Goal: Information Seeking & Learning: Learn about a topic

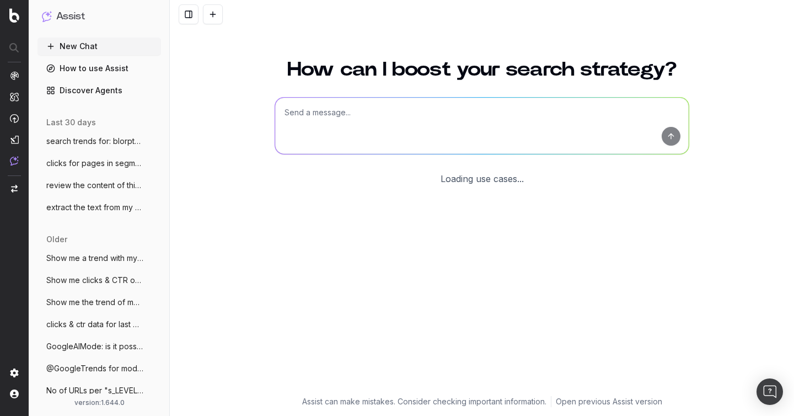
scroll to position [12, 0]
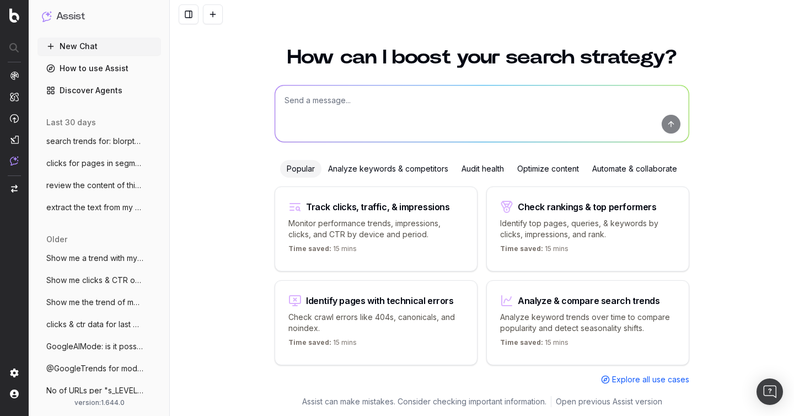
click at [91, 166] on span "clicks for pages in segmentation s_LEVEL" at bounding box center [94, 163] width 97 height 11
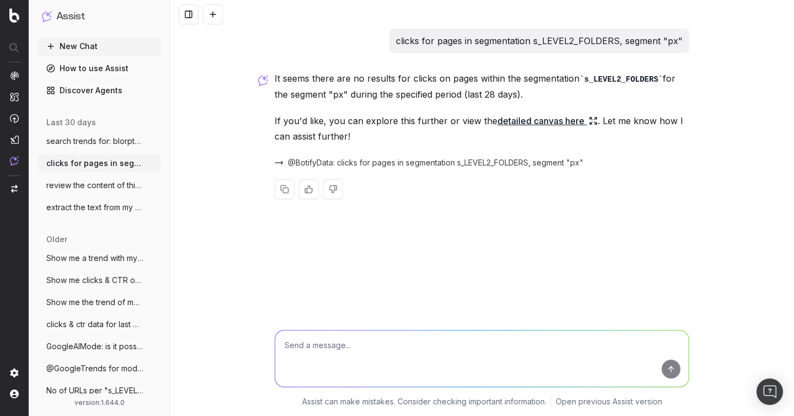
click at [402, 163] on span "@BotifyData: clicks for pages in segmentation s_LEVEL2_FOLDERS, segment "px"" at bounding box center [435, 162] width 295 height 11
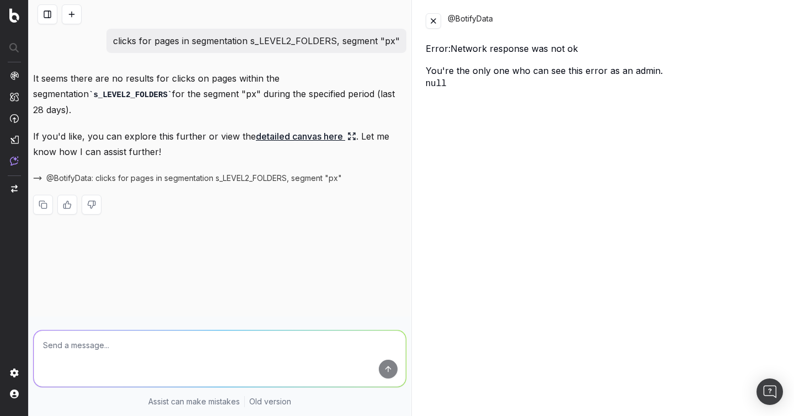
click at [424, 27] on div "@BotifyData Error: Network response was not ok You're the only one who can see …" at bounding box center [603, 208] width 382 height 416
click at [441, 18] on div "@BotifyData" at bounding box center [604, 20] width 356 height 15
click at [434, 20] on button at bounding box center [433, 20] width 15 height 15
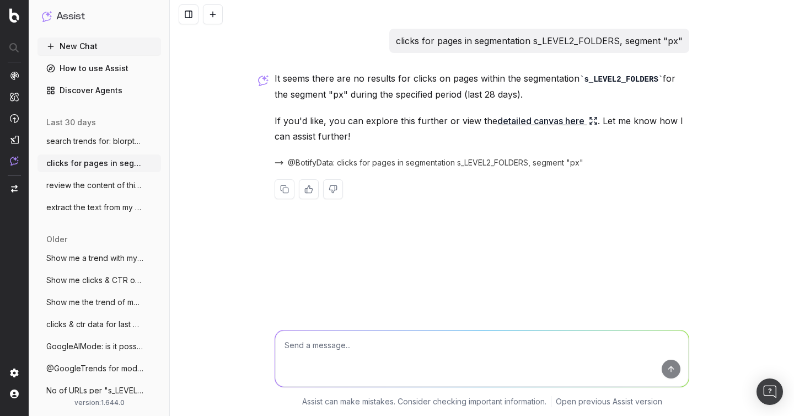
click at [89, 181] on span "review the content of this page and prop" at bounding box center [94, 185] width 97 height 11
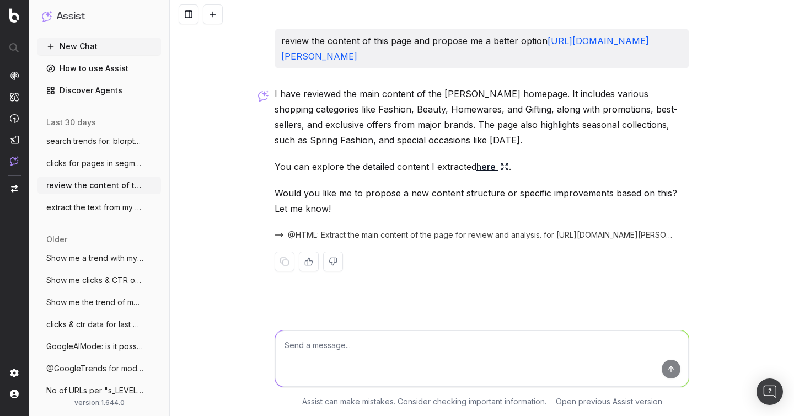
click at [96, 206] on span "extract the text from my page: https://w" at bounding box center [94, 207] width 97 height 11
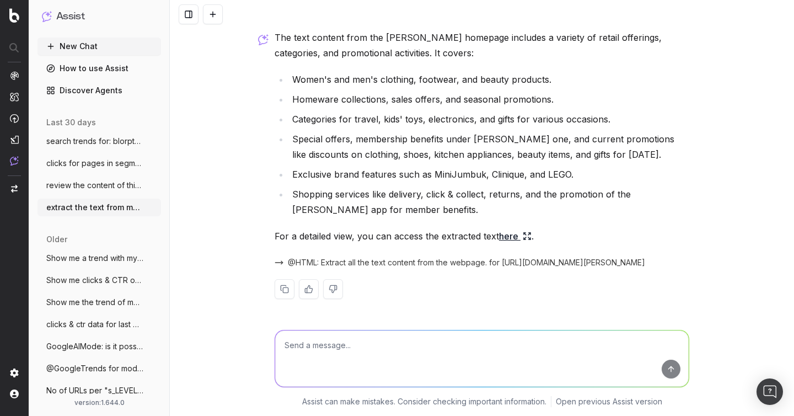
click at [101, 263] on span "Show me a trend with my website's clicks" at bounding box center [94, 257] width 97 height 11
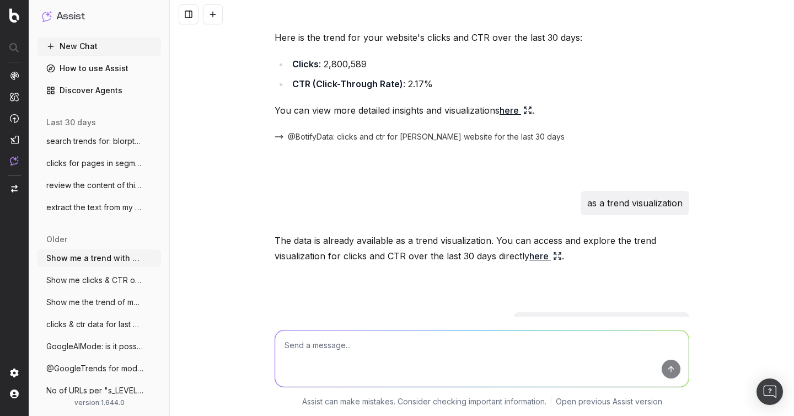
scroll to position [182, 0]
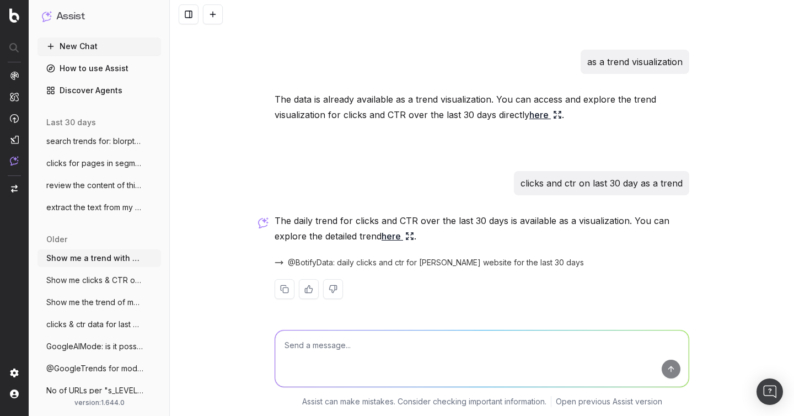
click at [106, 283] on span "Show me clicks & CTR on last 7 days vs p" at bounding box center [94, 279] width 97 height 11
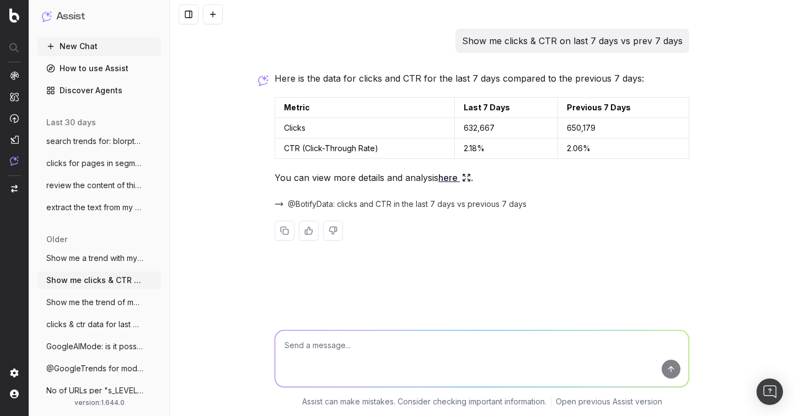
click at [99, 306] on span "Show me the trend of my website's clicks" at bounding box center [94, 302] width 97 height 11
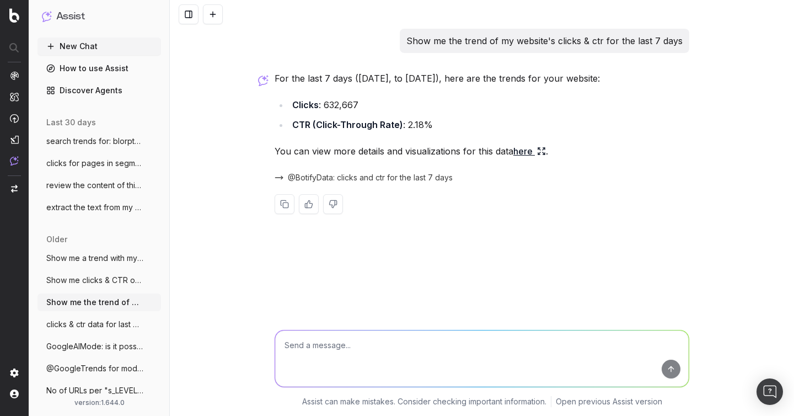
click at [99, 324] on span "clicks & ctr data for last 7 days" at bounding box center [94, 324] width 97 height 11
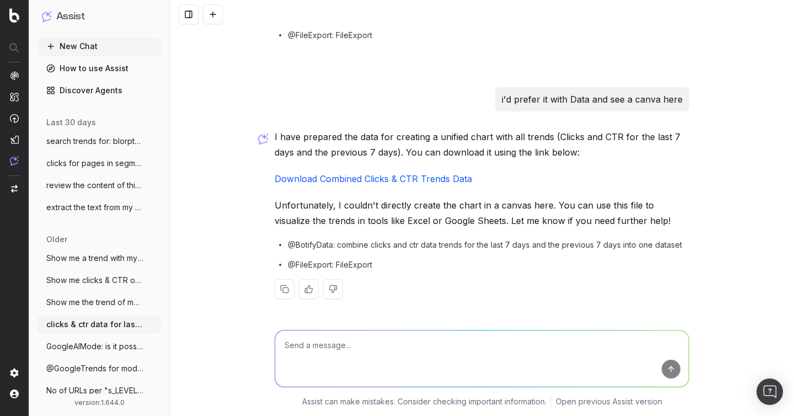
click at [100, 342] on span "GoogleAIMode: is it possible / planned t" at bounding box center [94, 346] width 97 height 11
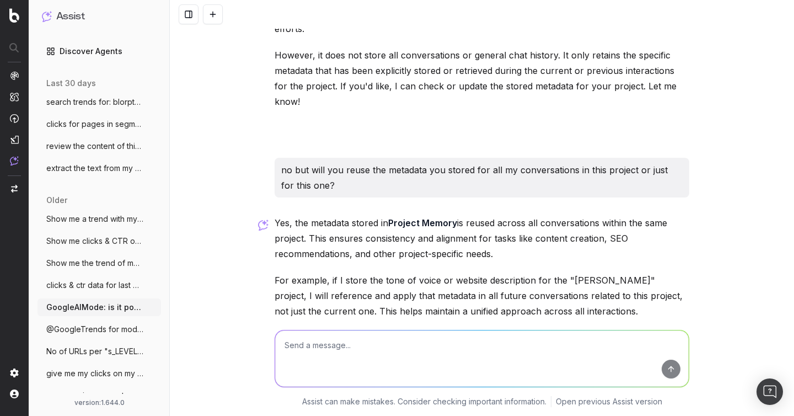
scroll to position [38, 0]
click at [92, 327] on span "@GoogleTrends for modular sofa" at bounding box center [94, 330] width 97 height 11
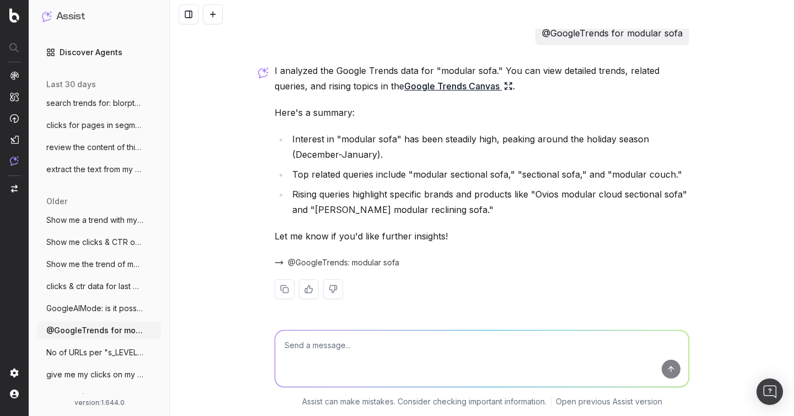
click at [92, 348] on span "No of URLs per "s_LEVEL2_FOLDERS"" at bounding box center [94, 352] width 97 height 11
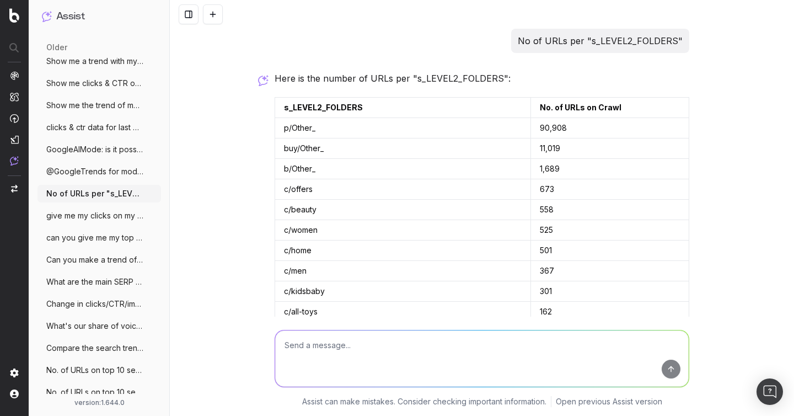
click at [363, 348] on textarea at bounding box center [481, 358] width 413 height 56
drag, startPoint x: 682, startPoint y: 41, endPoint x: 589, endPoint y: 41, distance: 92.6
click at [589, 41] on p "No of URLs per "s_LEVEL2_FOLDERS"" at bounding box center [600, 40] width 165 height 15
copy p ""s_LEVEL2_FOLDERS""
click at [388, 334] on textarea "extract of URLs in" at bounding box center [481, 358] width 413 height 56
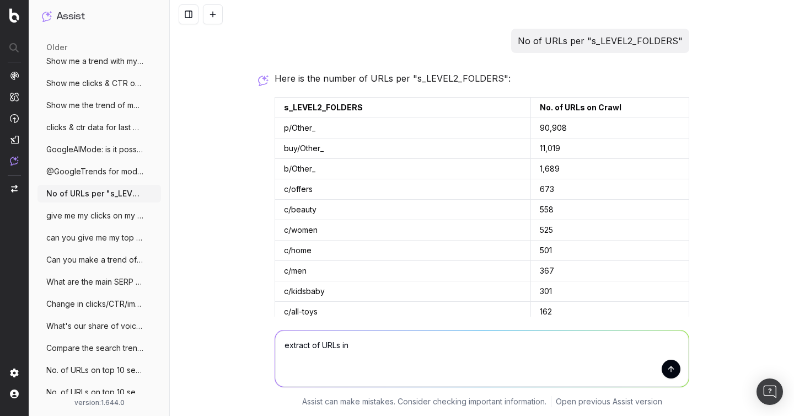
click at [375, 345] on textarea "extract of URLs in" at bounding box center [481, 358] width 413 height 56
paste textarea ""s_LEVEL2_FOLDERS""
click at [352, 346] on textarea "extract of URLs in "s_LEVEL2_FOLDERS"" at bounding box center [481, 358] width 413 height 56
click at [502, 348] on textarea "extract of URLs in segmentation "s_LEVEL2_FOLDERS"" at bounding box center [481, 358] width 413 height 56
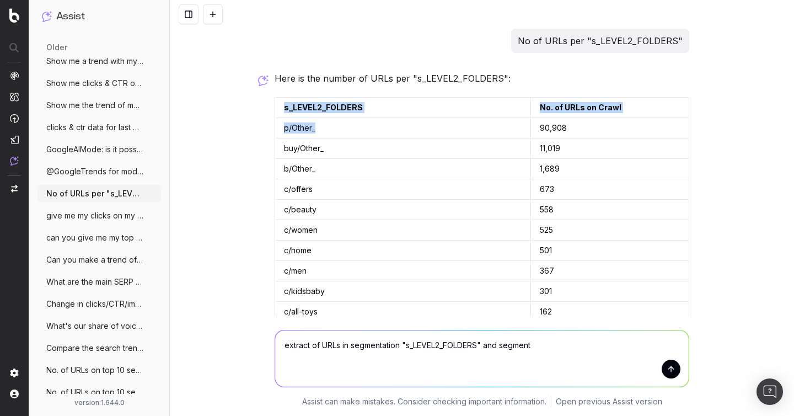
drag, startPoint x: 324, startPoint y: 128, endPoint x: 271, endPoint y: 128, distance: 52.4
click at [344, 133] on td "p/Other_" at bounding box center [403, 128] width 256 height 20
drag, startPoint x: 326, startPoint y: 126, endPoint x: 285, endPoint y: 127, distance: 40.8
click at [285, 127] on td "p/Other_" at bounding box center [403, 128] width 256 height 20
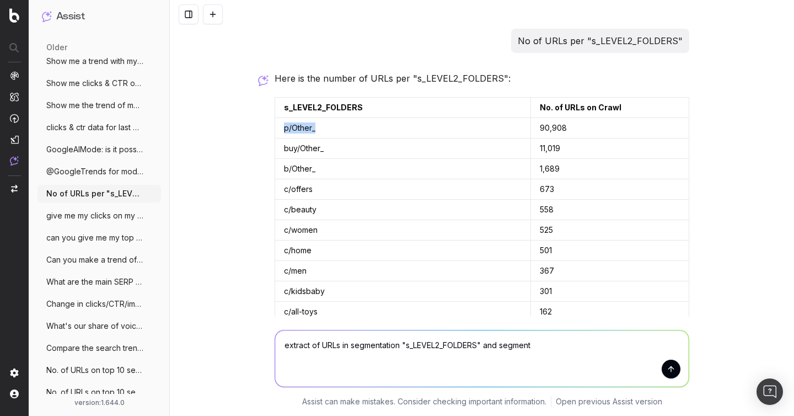
copy td "p/Other_"
click at [578, 346] on textarea "extract of URLs in segmentation "s_LEVEL2_FOLDERS" and segment" at bounding box center [481, 358] width 413 height 56
paste textarea "p/Other_"
type textarea "extract of URLs in segmentation "s_LEVEL2_FOLDERS" and segment "p/Other_""
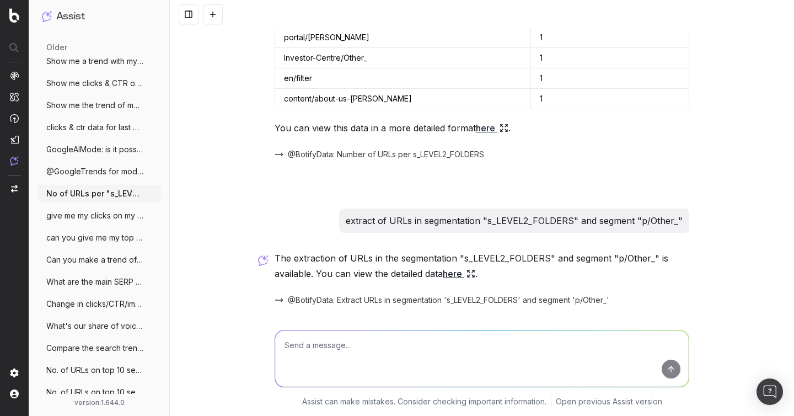
scroll to position [699, 0]
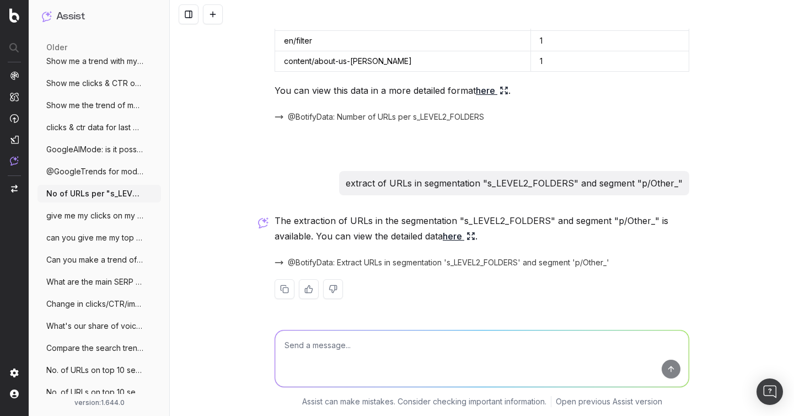
click at [436, 260] on span "@BotifyData: Extract URLs in segmentation 's_LEVEL2_FOLDERS' and segment 'p/Oth…" at bounding box center [448, 262] width 321 height 11
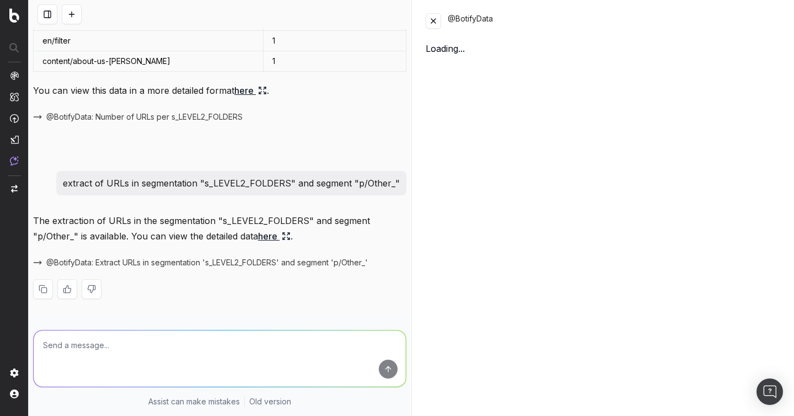
scroll to position [161, 0]
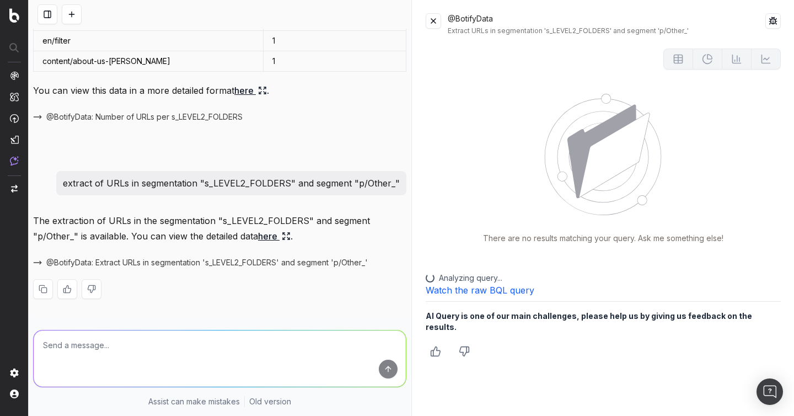
click at [521, 160] on div "There are no results matching your query. Ask me something else!" at bounding box center [604, 169] width 356 height 150
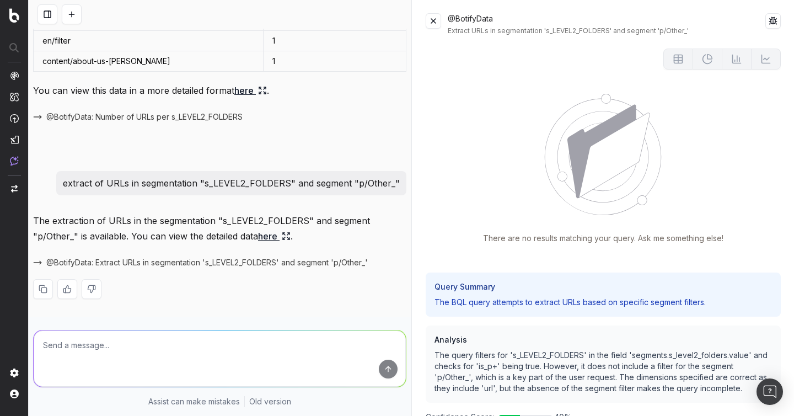
click at [434, 20] on button at bounding box center [433, 20] width 15 height 15
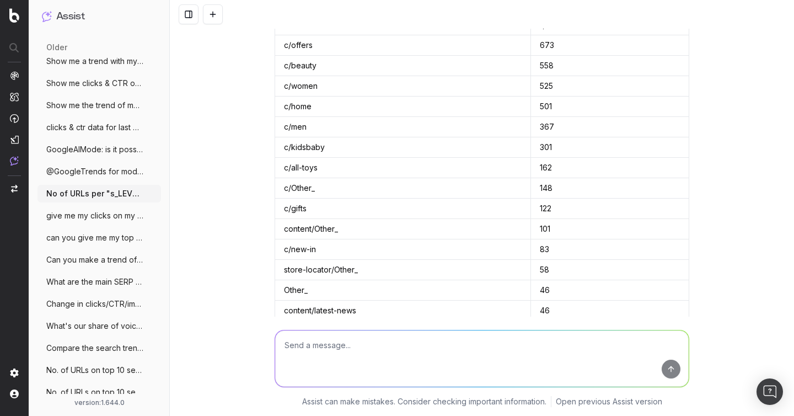
scroll to position [0, 0]
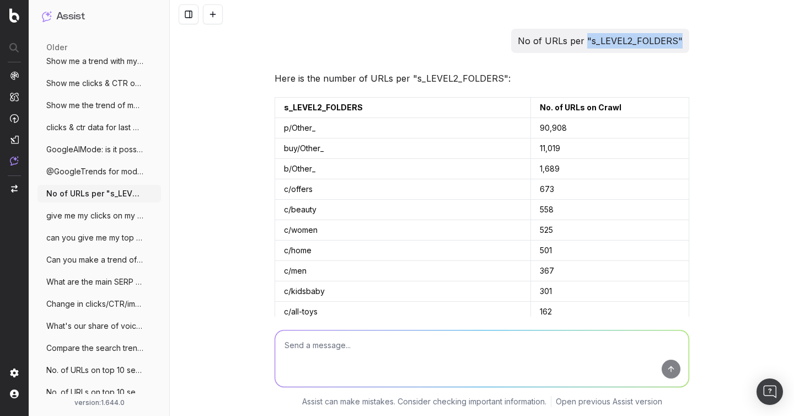
drag, startPoint x: 681, startPoint y: 40, endPoint x: 590, endPoint y: 42, distance: 91.5
click at [590, 42] on p "No of URLs per "s_LEVEL2_FOLDERS"" at bounding box center [600, 40] width 165 height 15
copy p ""s_LEVEL2_FOLDERS""
click at [292, 361] on textarea at bounding box center [481, 358] width 413 height 56
paste textarea ""s_LEVEL2_FOLDERS""
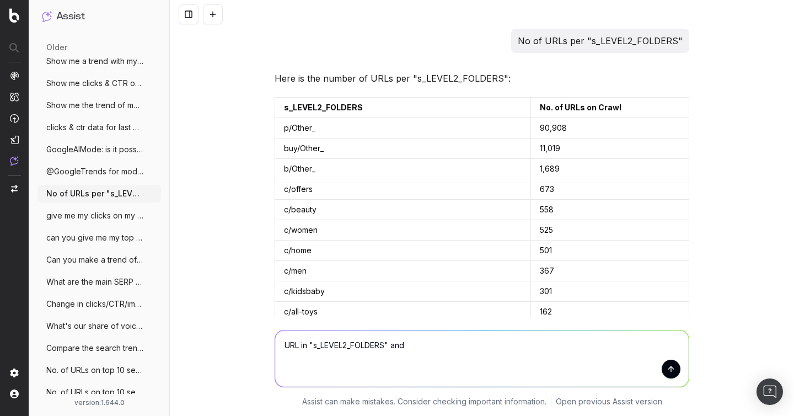
click at [306, 344] on textarea "URL in "s_LEVEL2_FOLDERS" and" at bounding box center [481, 358] width 413 height 56
click at [493, 349] on textarea "URL in segmentation "s_LEVEL2_FOLDERS" and" at bounding box center [481, 358] width 413 height 56
drag, startPoint x: 331, startPoint y: 148, endPoint x: 279, endPoint y: 148, distance: 51.8
click at [279, 148] on td "buy/Other_" at bounding box center [403, 148] width 256 height 20
copy td "buy/Other_"
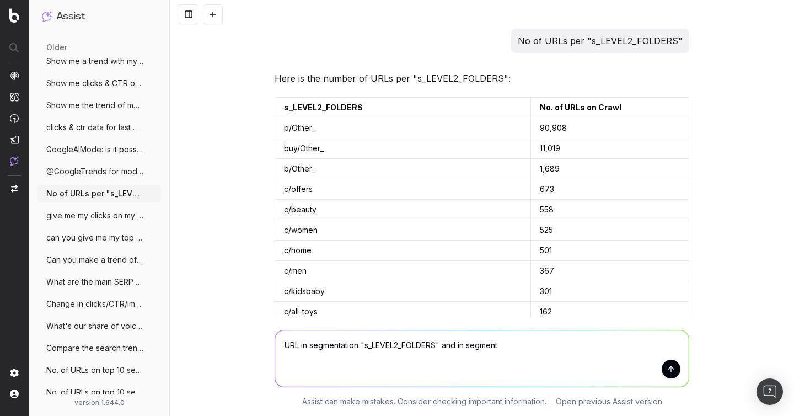
click at [516, 349] on textarea "URL in segmentation "s_LEVEL2_FOLDERS" and in segment" at bounding box center [481, 358] width 413 height 56
paste textarea "buy/Other_"
click at [297, 343] on textarea "URL in segmentation "s_LEVEL2_FOLDERS" and in segment "buy/Other_"" at bounding box center [481, 358] width 413 height 56
type textarea "URLs in segmentation "s_LEVEL2_FOLDERS" and in segment "buy/Other_""
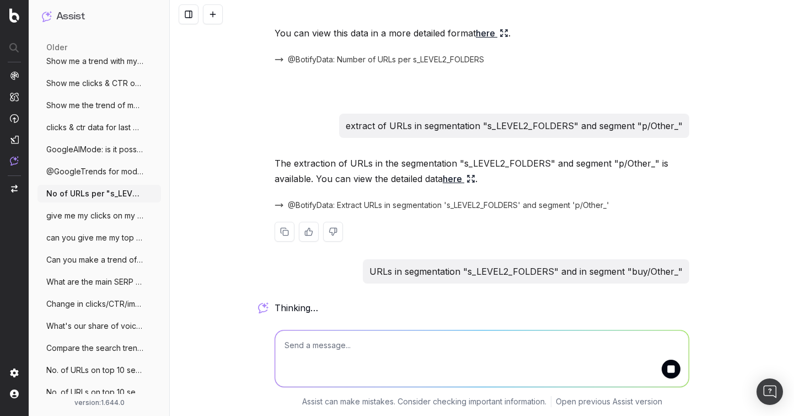
scroll to position [756, 0]
click at [464, 176] on link "here" at bounding box center [459, 178] width 33 height 15
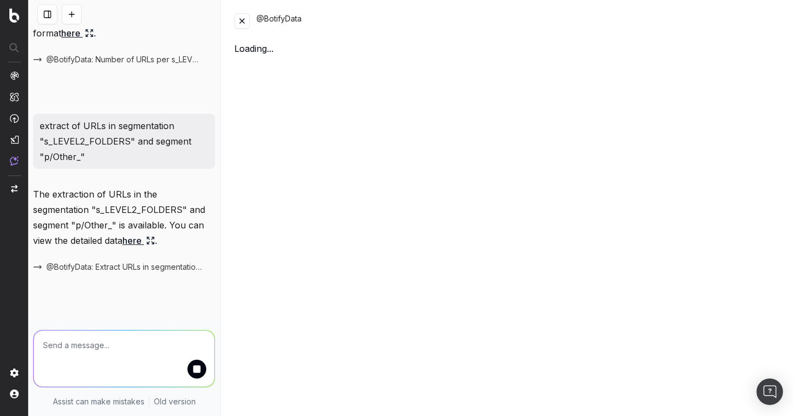
scroll to position [794, 0]
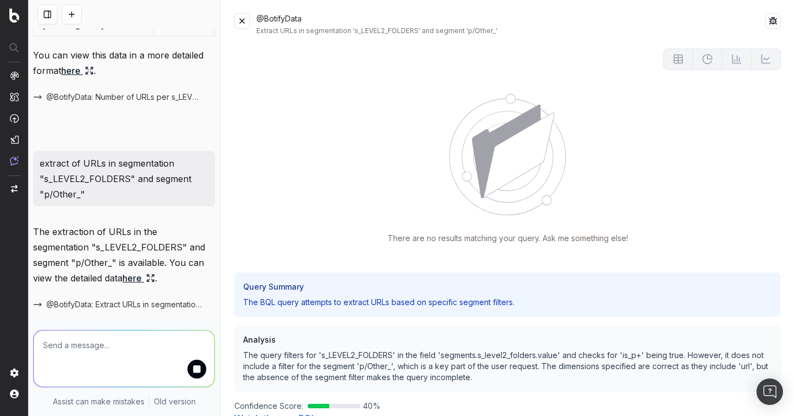
click at [241, 24] on button at bounding box center [241, 20] width 15 height 15
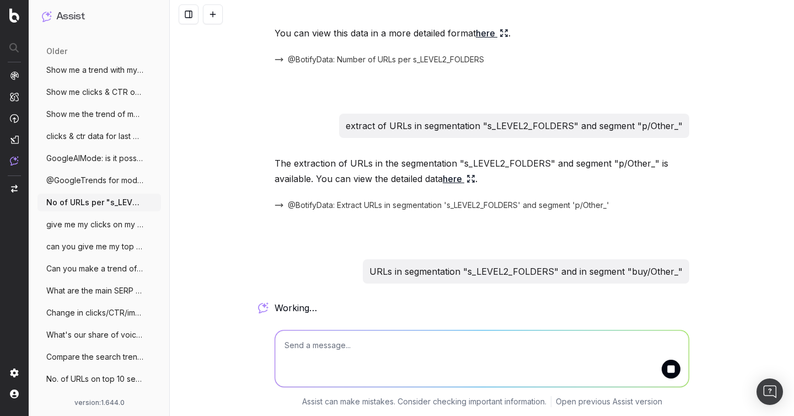
scroll to position [197, 0]
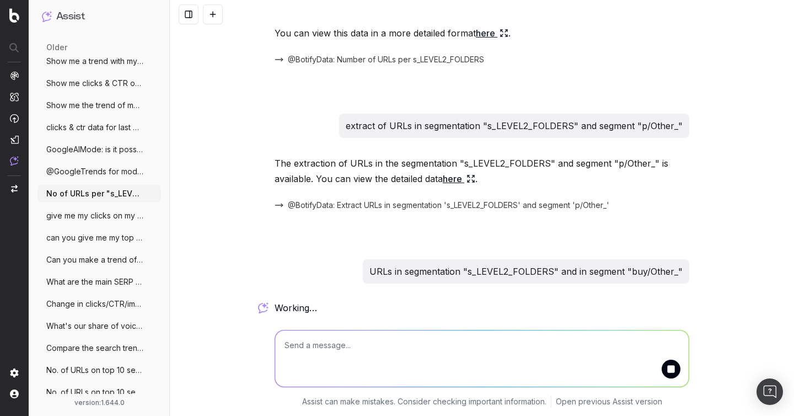
click at [80, 214] on span "give me my clicks on my segment "product" at bounding box center [94, 215] width 97 height 11
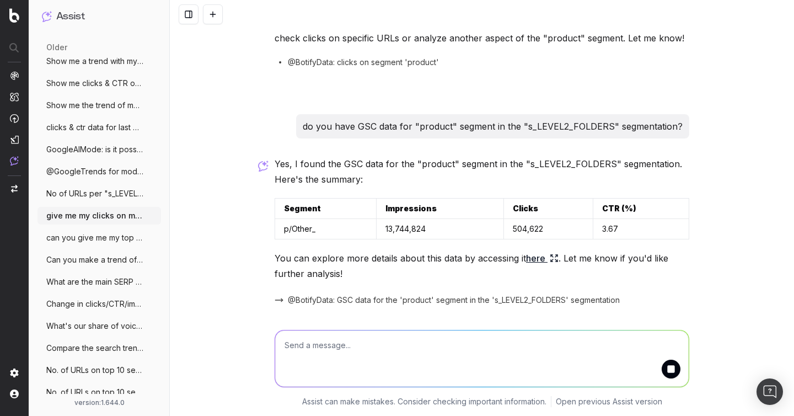
click at [91, 197] on span "No of URLs per "s_LEVEL2_FOLDERS"" at bounding box center [94, 193] width 97 height 11
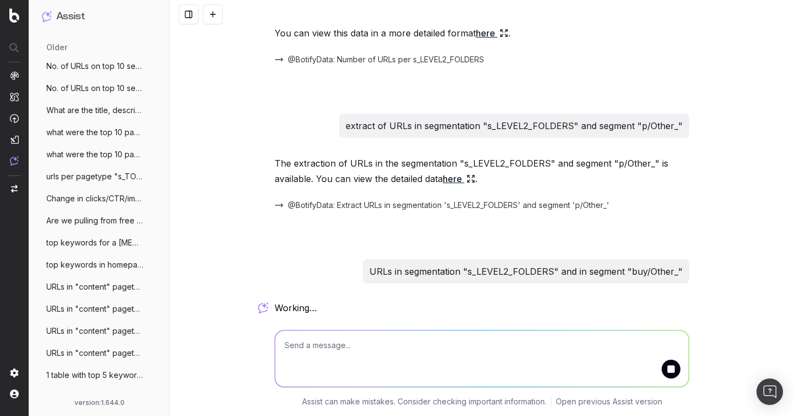
scroll to position [543, 0]
click at [87, 250] on button "URLs in "content" pagetype" at bounding box center [98, 244] width 123 height 18
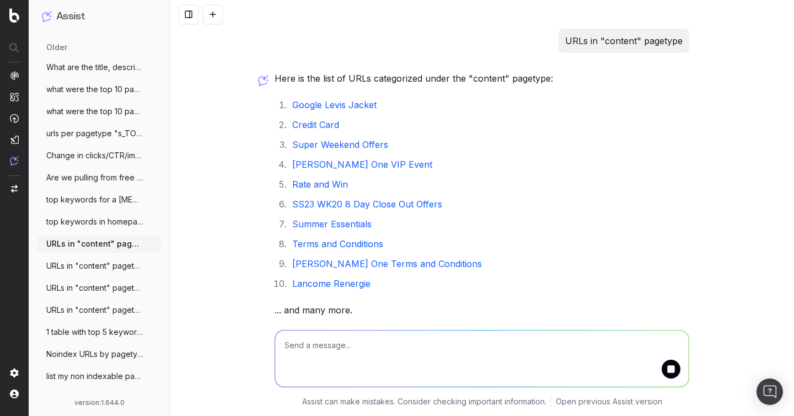
scroll to position [63, 0]
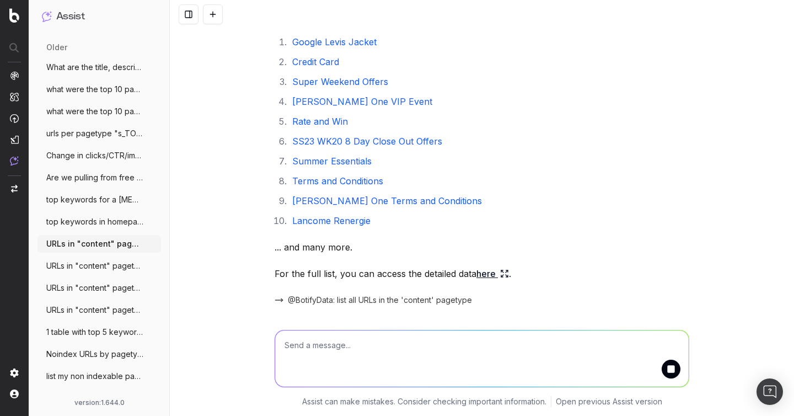
click at [400, 299] on span "@BotifyData: list all URLs in the 'content' pagetype" at bounding box center [380, 299] width 184 height 11
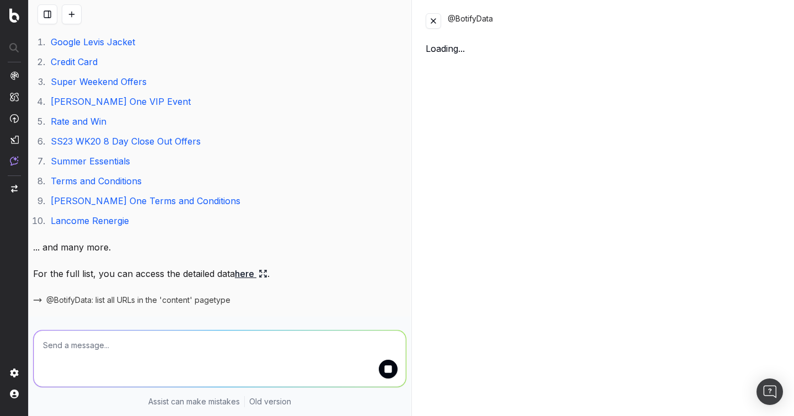
scroll to position [526, 0]
click at [435, 17] on button at bounding box center [433, 20] width 15 height 15
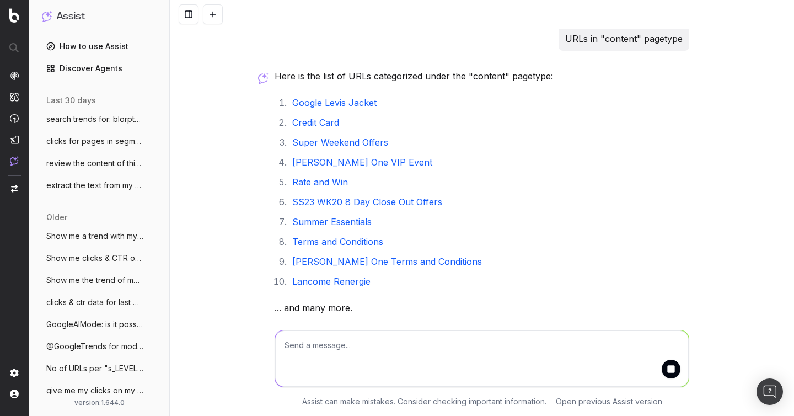
scroll to position [21, 0]
click at [91, 186] on span "extract the text from my page: https://w" at bounding box center [94, 185] width 97 height 11
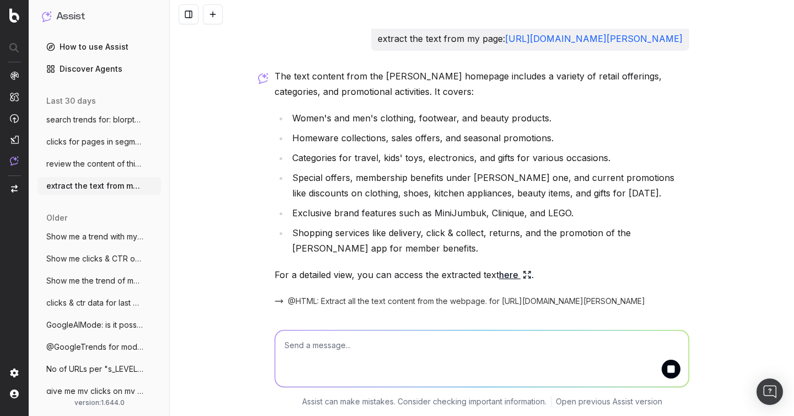
click at [88, 305] on span "clicks & ctr data for last 7 days" at bounding box center [94, 302] width 97 height 11
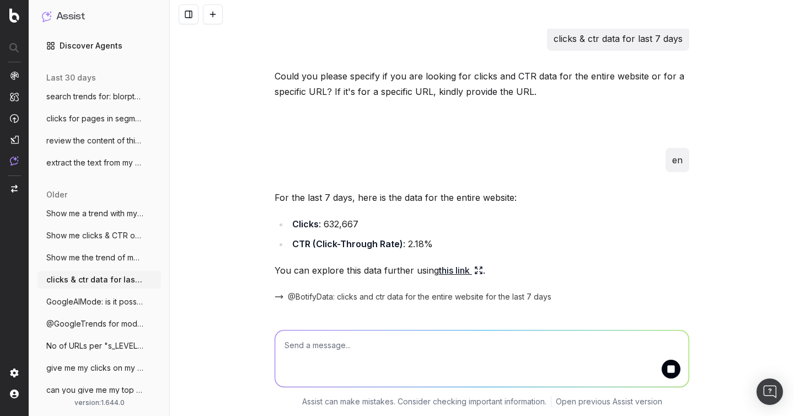
scroll to position [47, 0]
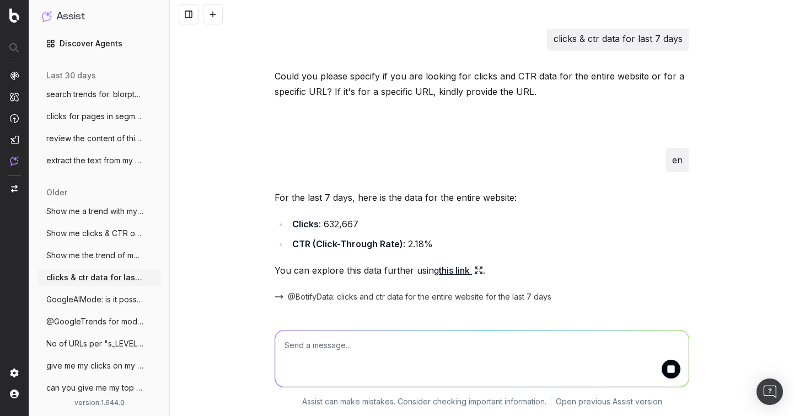
click at [85, 338] on span "No of URLs per "s_LEVEL2_FOLDERS"" at bounding box center [94, 343] width 97 height 11
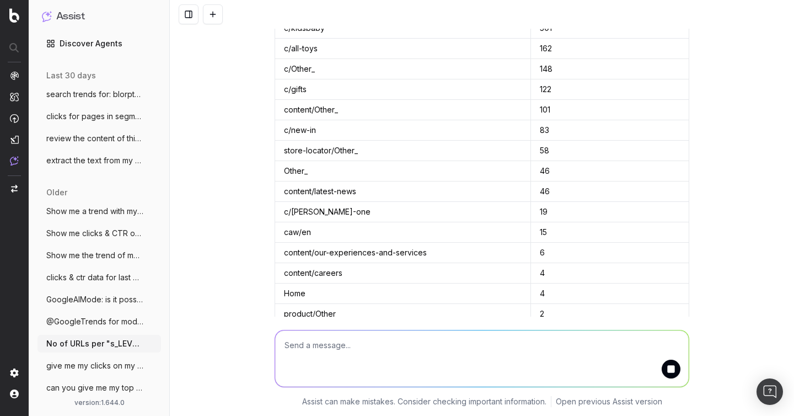
scroll to position [756, 0]
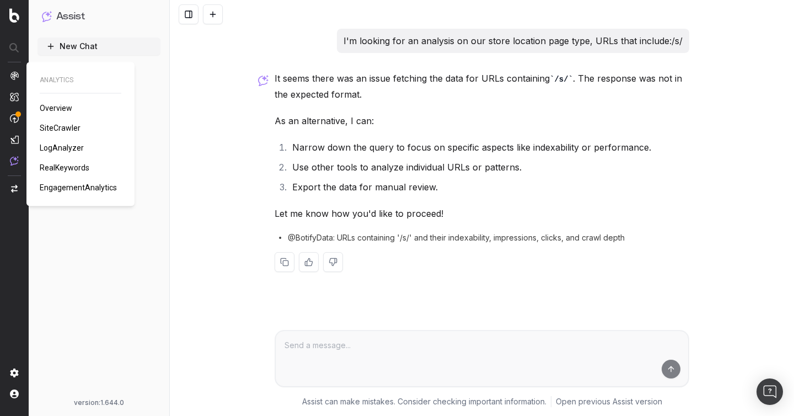
click at [64, 125] on span "SiteCrawler" at bounding box center [60, 127] width 41 height 9
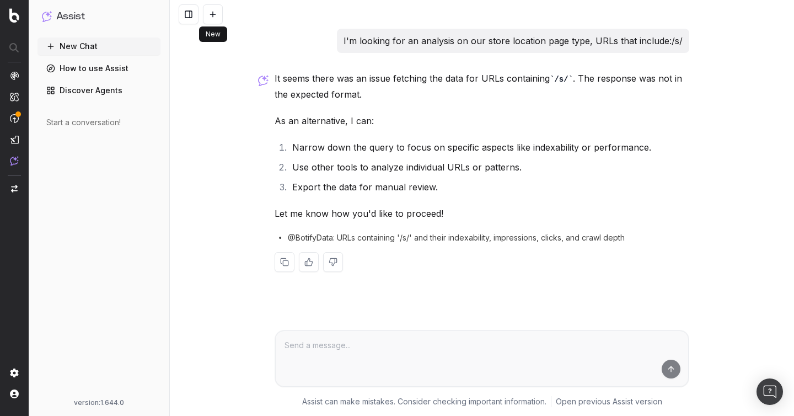
click at [212, 14] on button at bounding box center [213, 14] width 20 height 20
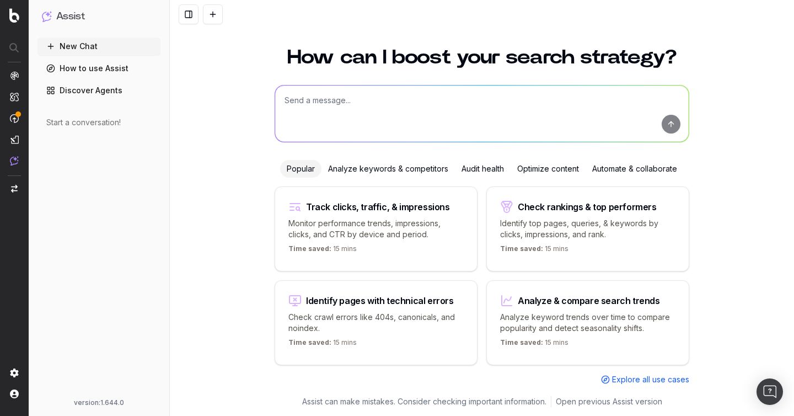
click at [337, 104] on textarea at bounding box center [481, 113] width 413 height 56
type textarea "U"
type textarea "Perfomance of URLs in B.Toys segment"
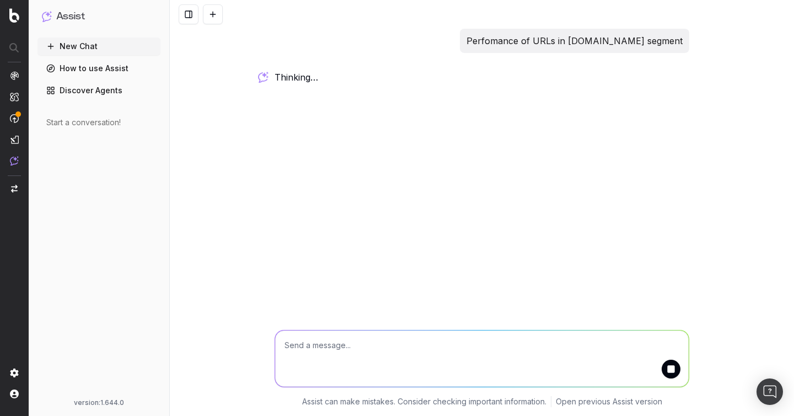
scroll to position [0, 0]
click at [424, 120] on div "Perfomance of URLs in B.Toys segment working … Assist can make mistakes. Consid…" at bounding box center [482, 208] width 624 height 416
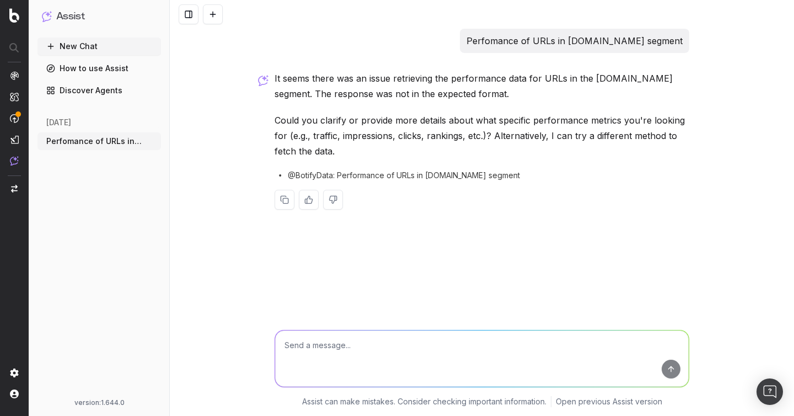
click at [375, 177] on span "@BotifyData: Performance of URLs in B.Toys segment" at bounding box center [404, 175] width 232 height 11
click at [343, 170] on span "@BotifyData: Performance of URLs in B.Toys segment" at bounding box center [404, 175] width 232 height 11
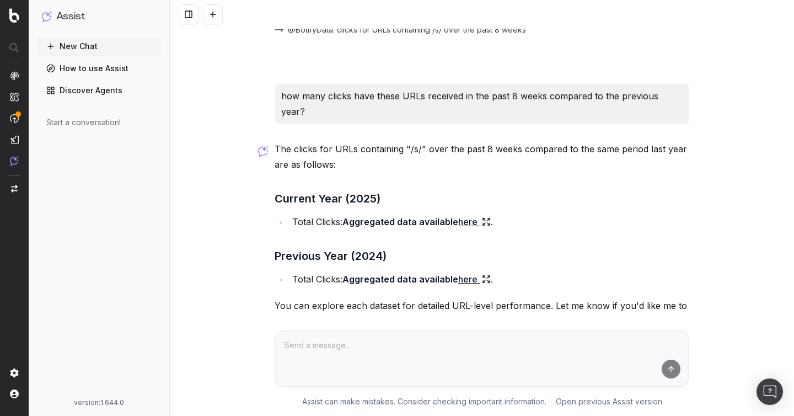
scroll to position [265, 0]
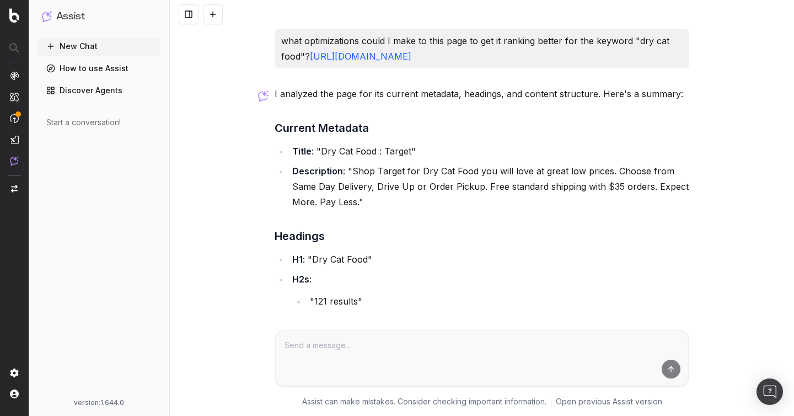
scroll to position [669, 0]
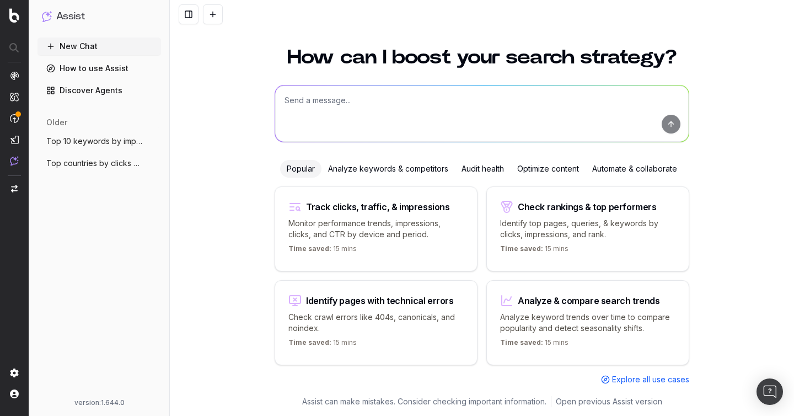
scroll to position [12, 0]
click at [343, 95] on textarea at bounding box center [481, 113] width 413 height 56
click at [95, 139] on span "Top 10 keywords by impressions (non-bran" at bounding box center [94, 141] width 97 height 11
